Goal: Check status: Check status

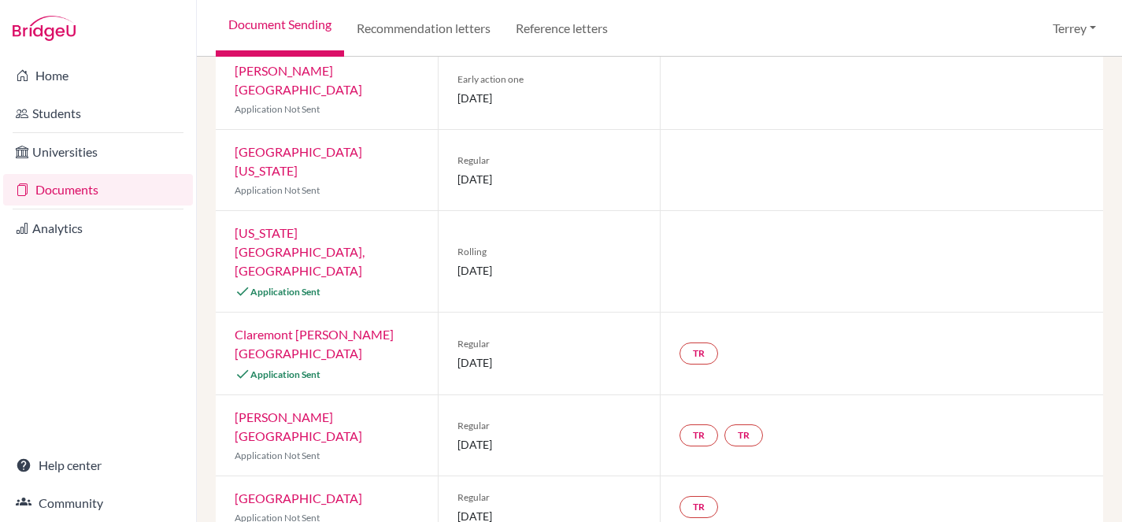
scroll to position [487, 0]
click at [263, 226] on link "[US_STATE][GEOGRAPHIC_DATA], [GEOGRAPHIC_DATA]" at bounding box center [300, 252] width 130 height 53
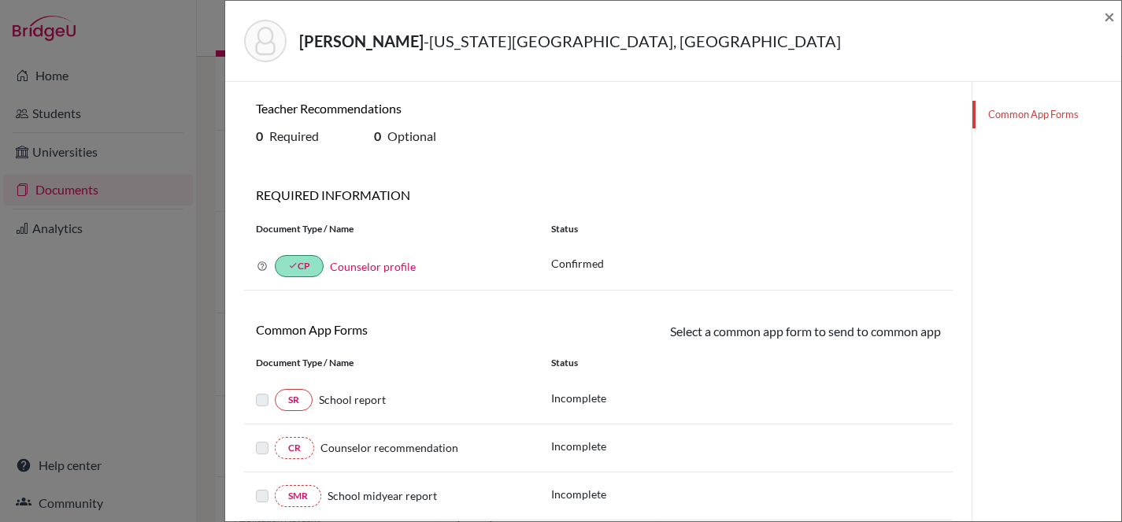
click at [196, 26] on div "[PERSON_NAME] - [US_STATE][GEOGRAPHIC_DATA], Bozeman × Teacher Recommendations …" at bounding box center [561, 261] width 1122 height 522
click at [1105, 13] on span "×" at bounding box center [1109, 16] width 11 height 23
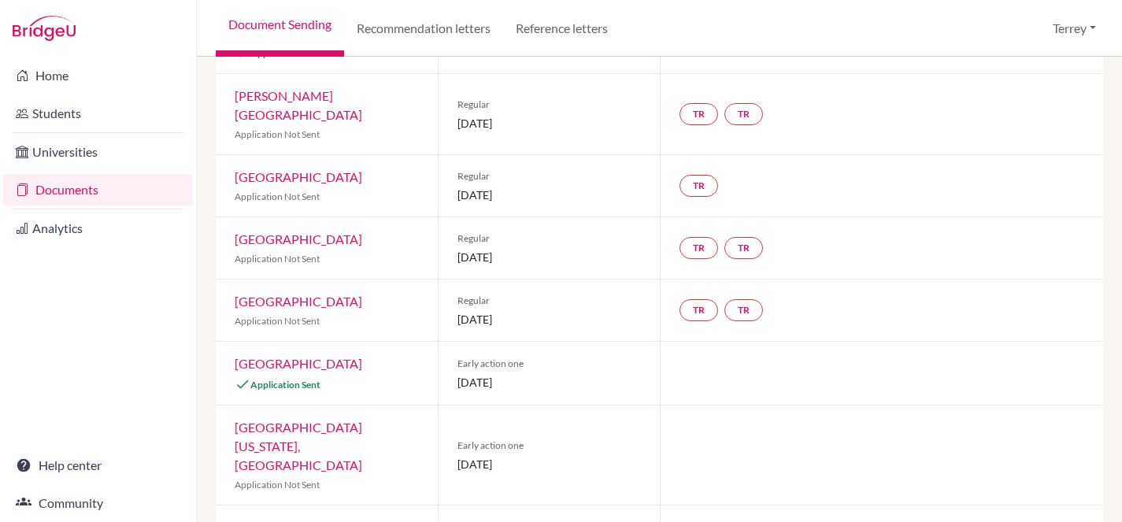
scroll to position [1081, 0]
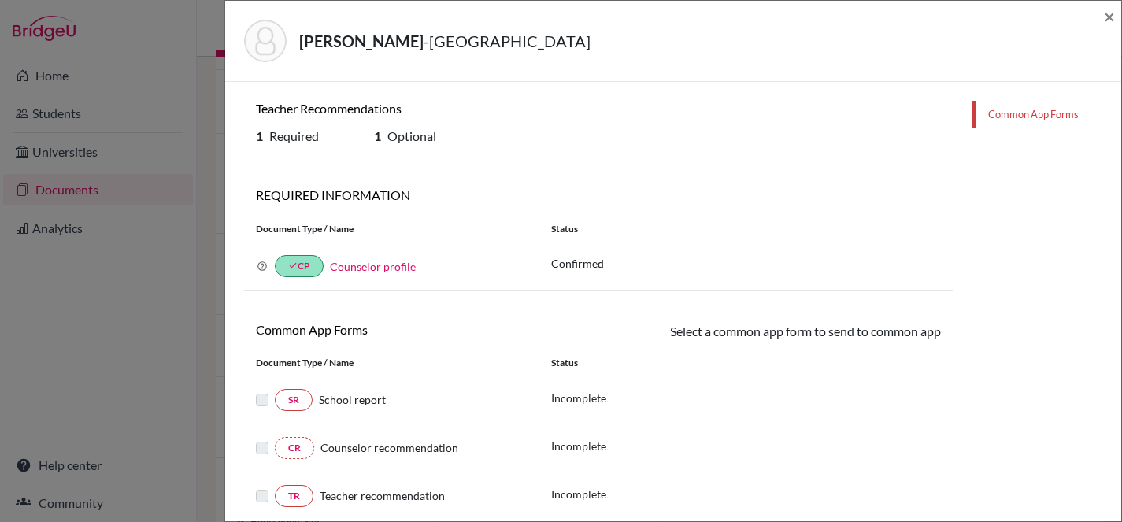
click at [198, 138] on div "[PERSON_NAME] - Gonzaga University × Teacher Recommendations 1 Required 1 Optio…" at bounding box center [561, 261] width 1122 height 522
click at [1105, 12] on span "×" at bounding box center [1109, 16] width 11 height 23
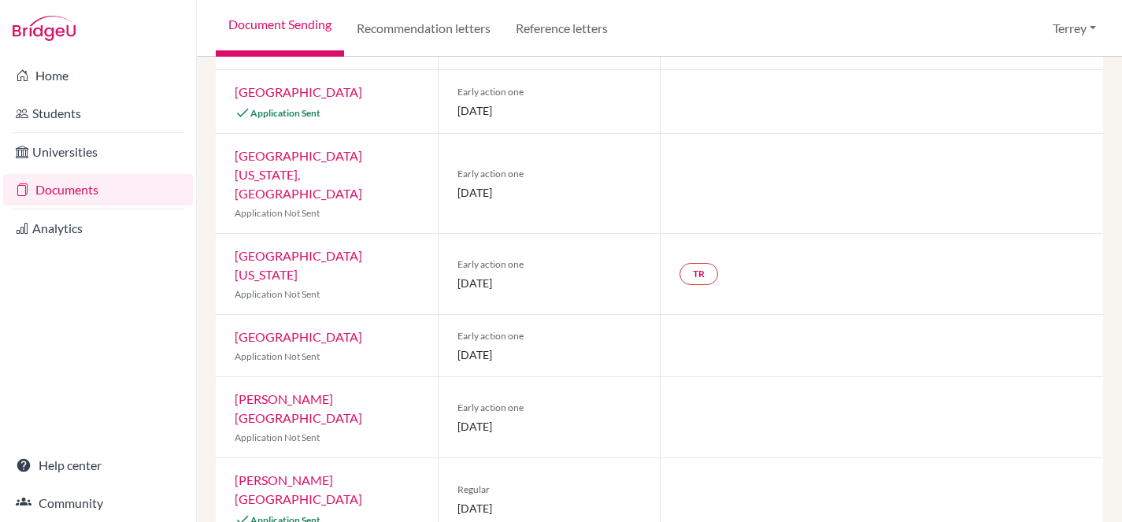
click at [1110, 17] on div "Document Sending Recommendation letters Reference letters [GEOGRAPHIC_DATA] Pro…" at bounding box center [659, 28] width 925 height 57
